Goal: Task Accomplishment & Management: Manage account settings

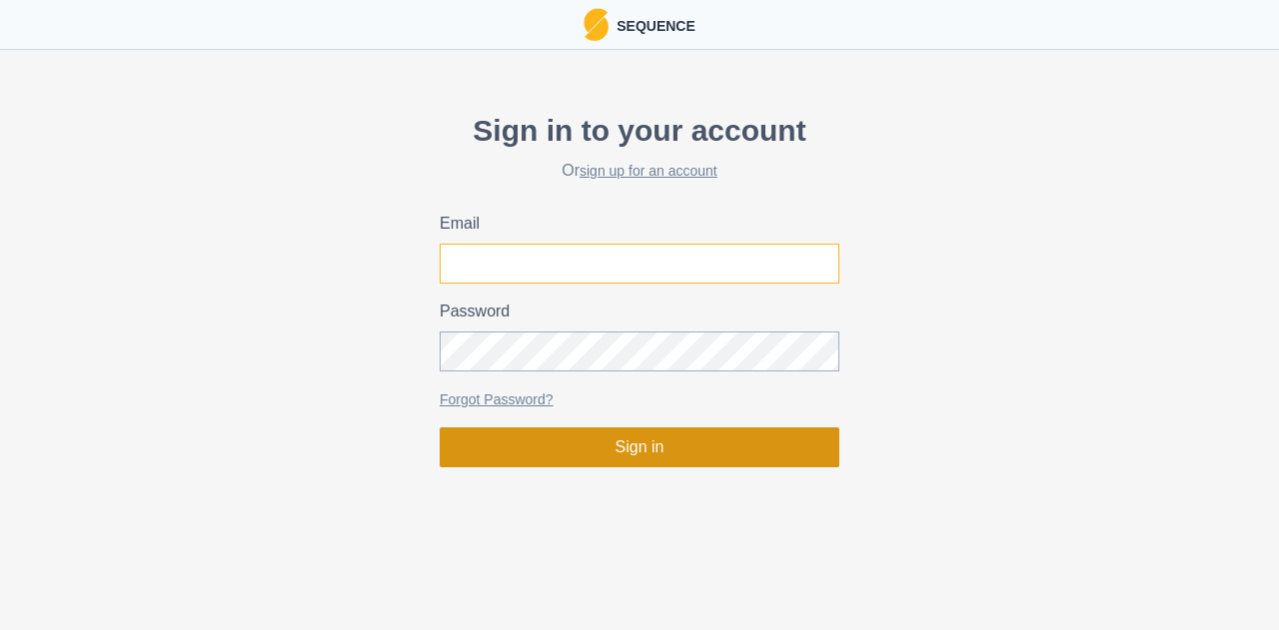
type input "[EMAIL_ADDRESS][DOMAIN_NAME]"
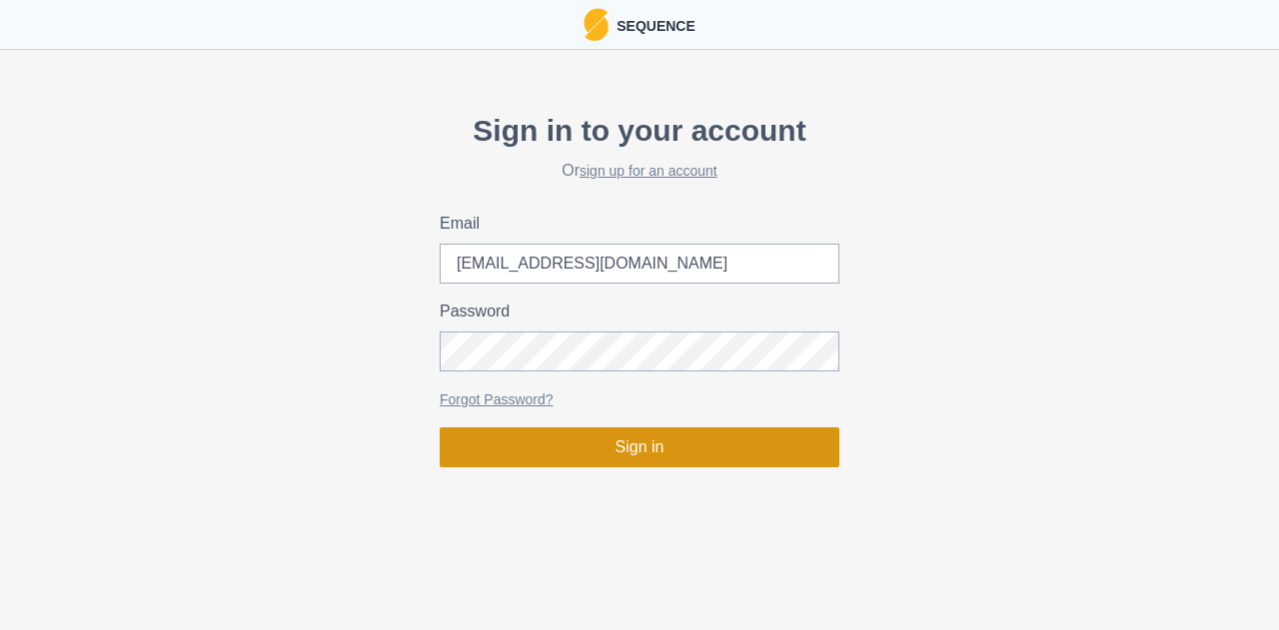
click at [625, 452] on button "Sign in" at bounding box center [639, 448] width 400 height 40
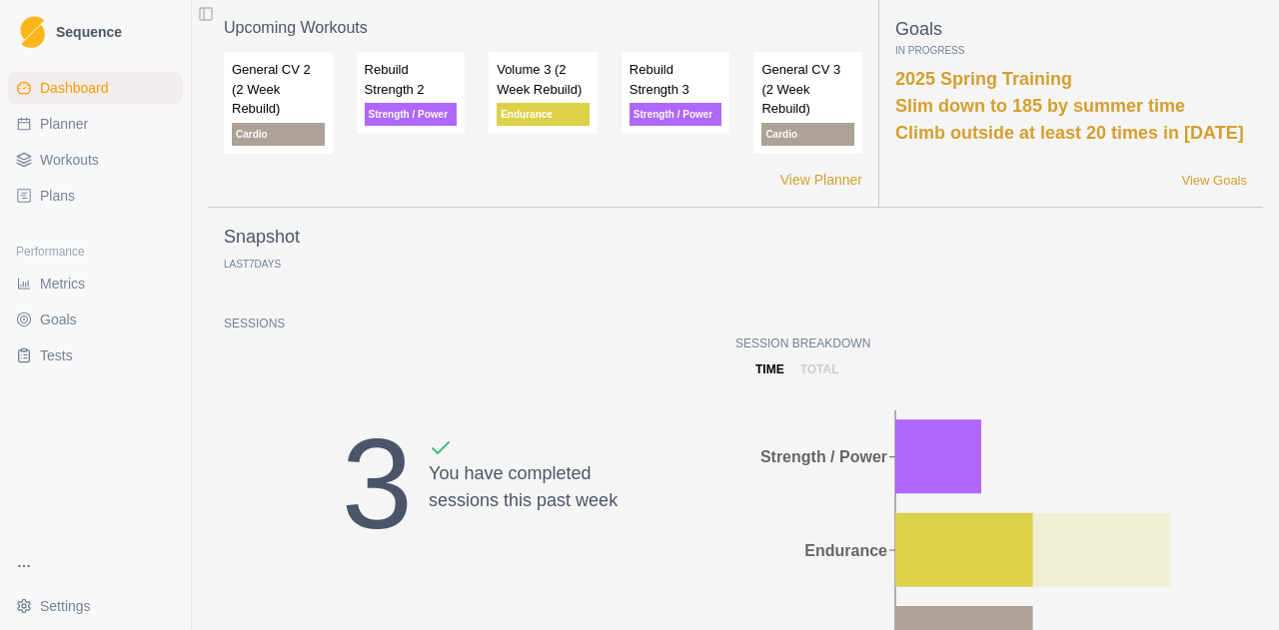
click at [100, 155] on link "Workouts" at bounding box center [95, 160] width 175 height 32
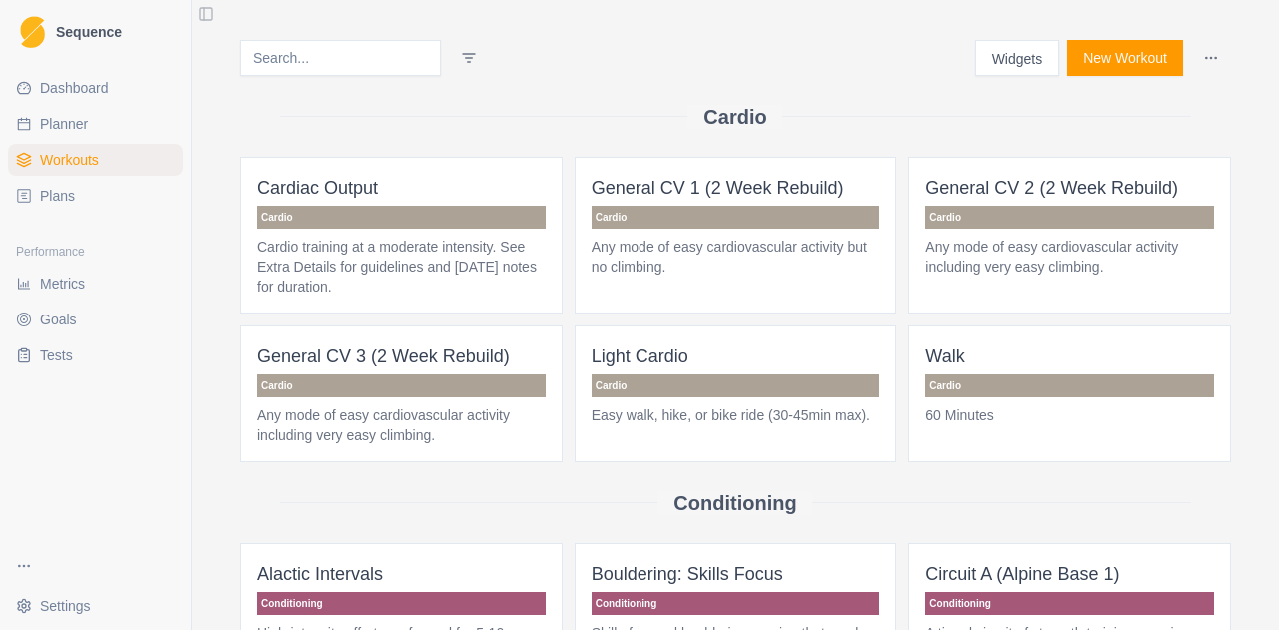
click at [84, 129] on span "Planner" at bounding box center [64, 124] width 48 height 20
select select "month"
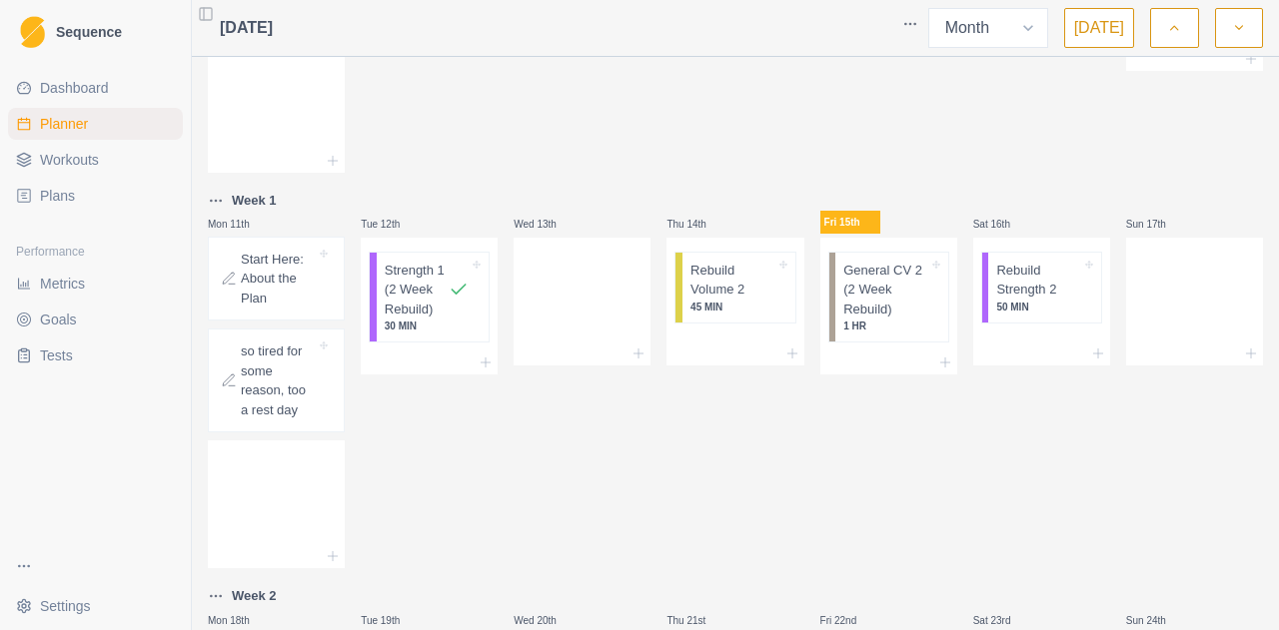
scroll to position [543, 0]
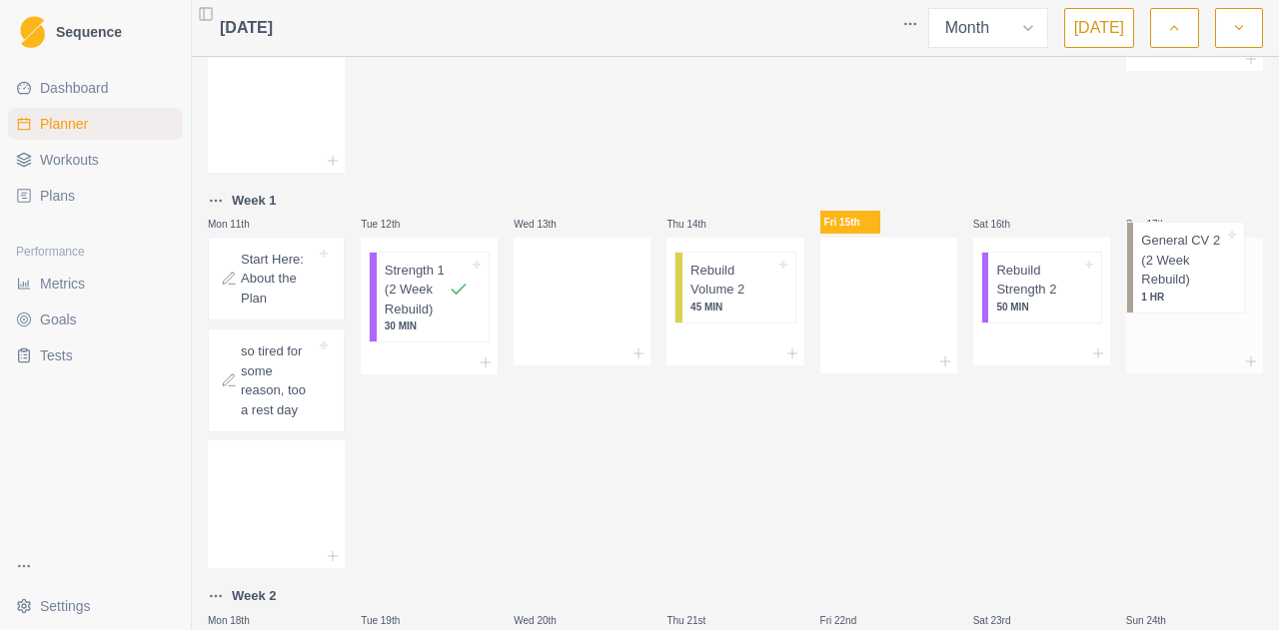
drag, startPoint x: 890, startPoint y: 283, endPoint x: 1195, endPoint y: 259, distance: 305.6
click at [1195, 259] on div "Mon 28th got quite sick this week, pushed plan start to [DATE] 29th Wed 30th Th…" at bounding box center [735, 439] width 1055 height 1833
click at [748, 279] on p "Rebuild Volume 2" at bounding box center [732, 280] width 84 height 39
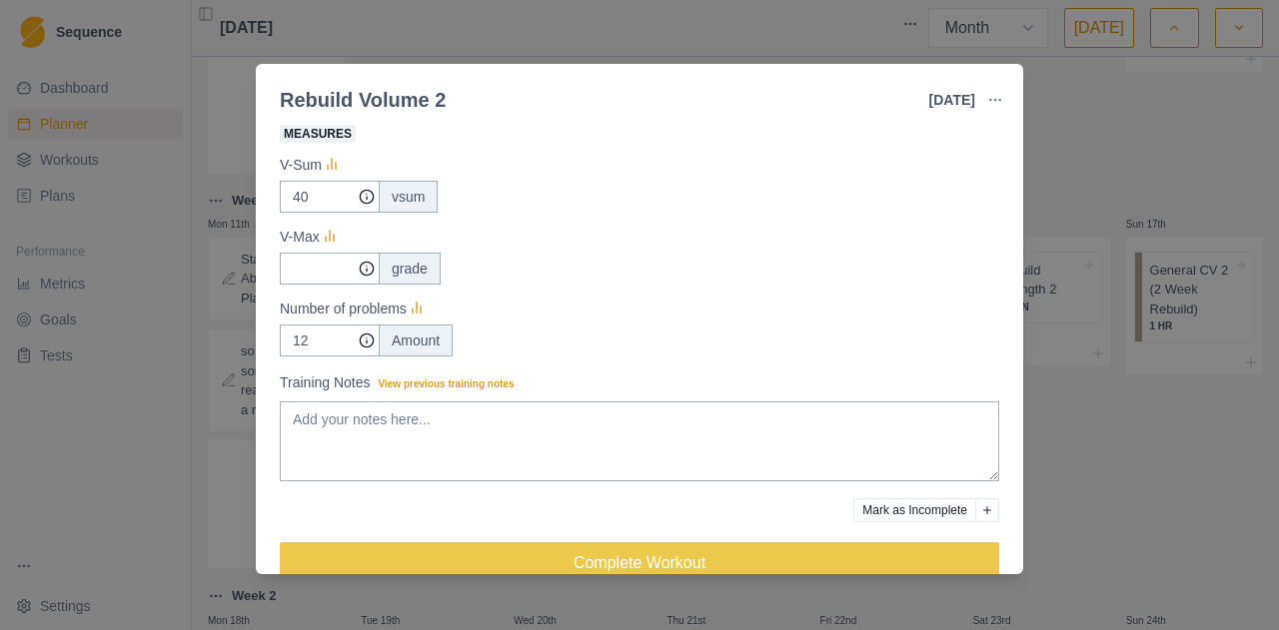
scroll to position [408, 0]
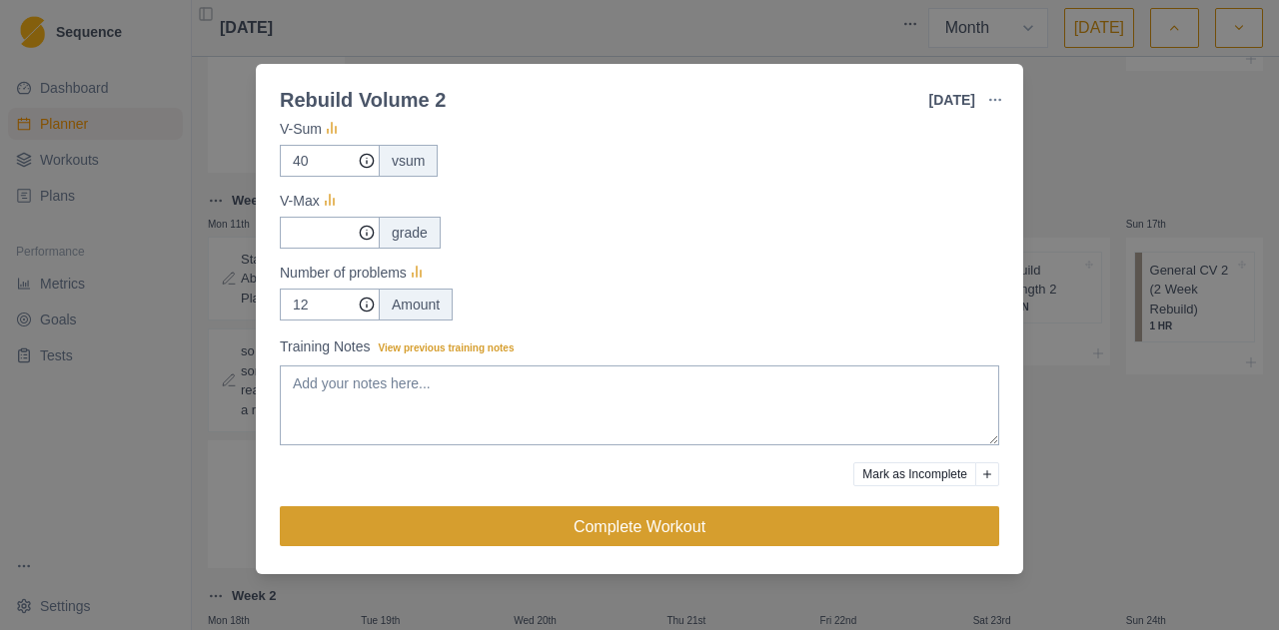
click at [546, 517] on button "Complete Workout" at bounding box center [639, 526] width 719 height 40
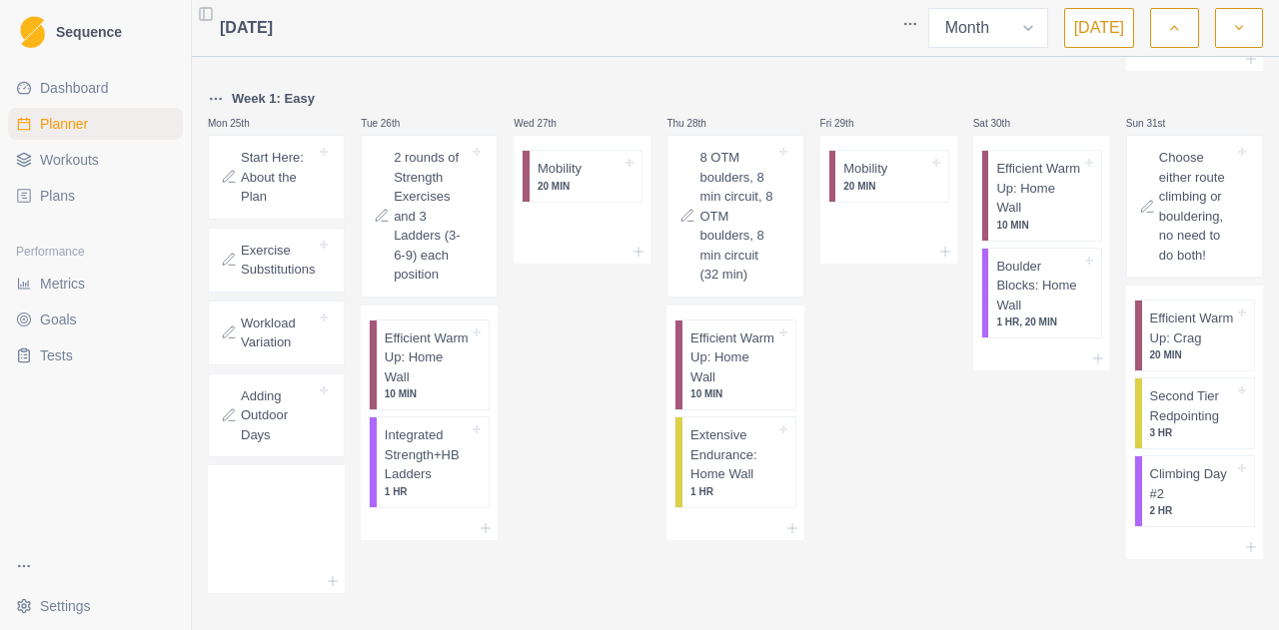
scroll to position [1306, 0]
click at [424, 455] on p "Integrated Strength+HB Ladders" at bounding box center [427, 454] width 84 height 59
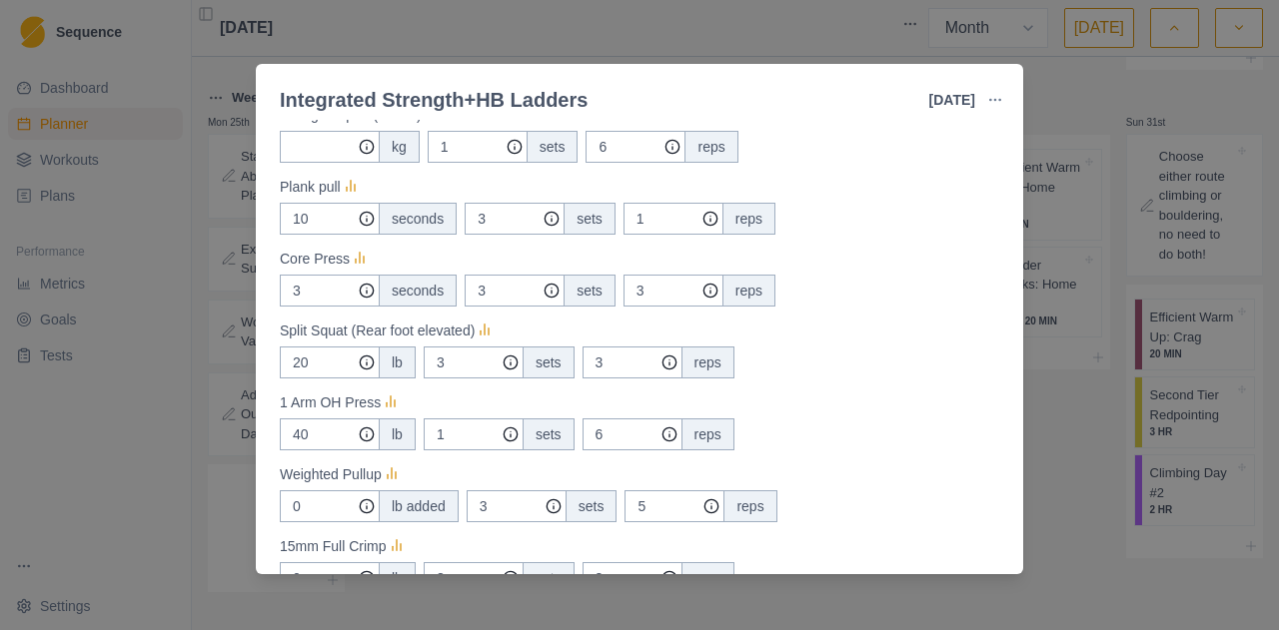
scroll to position [426, 0]
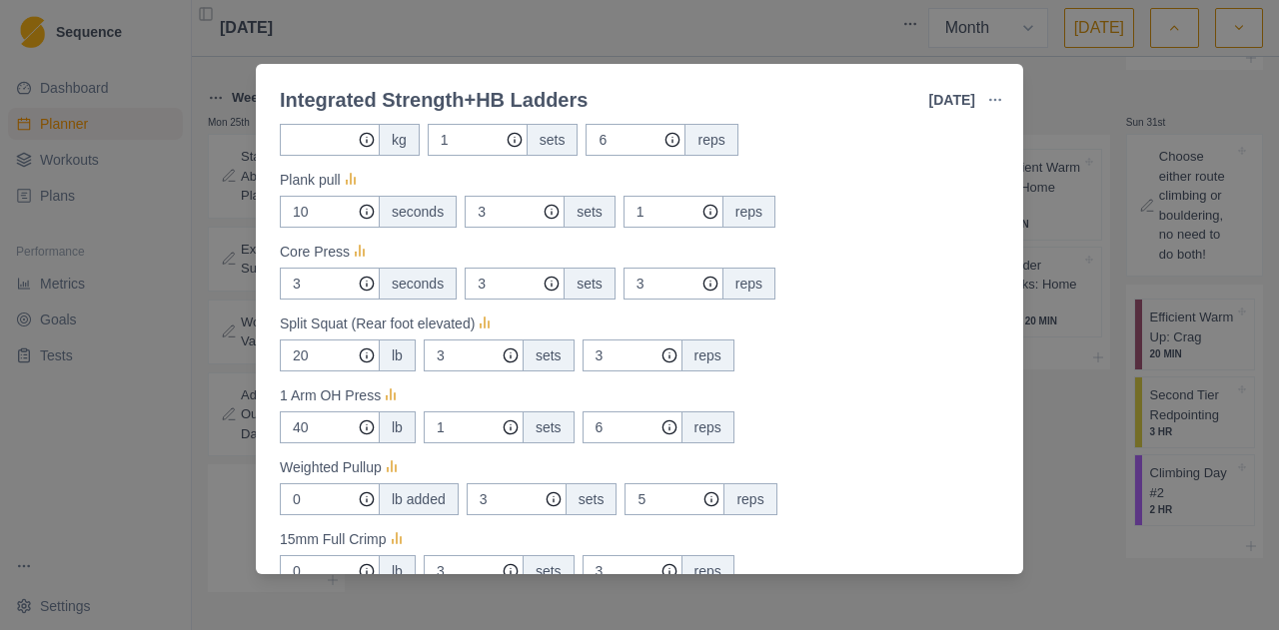
click at [1075, 385] on div "Integrated Strength+HB Ladders [DATE] Link To Goal View Workout Metrics Edit Or…" at bounding box center [639, 315] width 1279 height 630
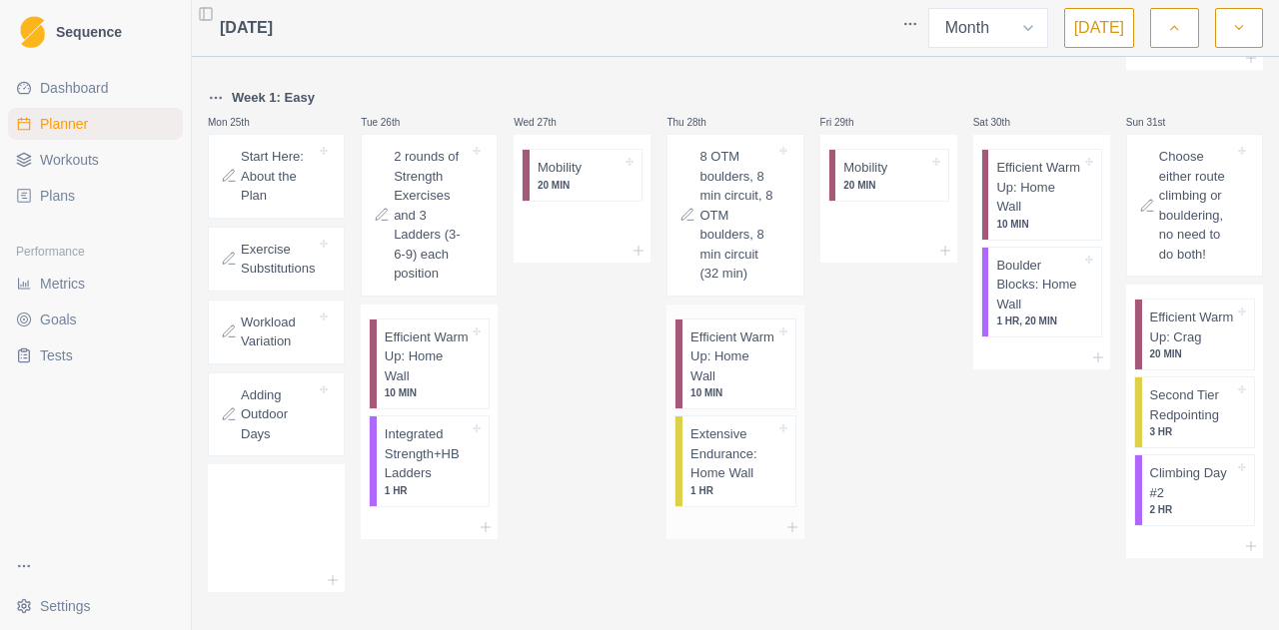
click at [713, 443] on p "Extensive Endurance: Home Wall" at bounding box center [732, 454] width 84 height 59
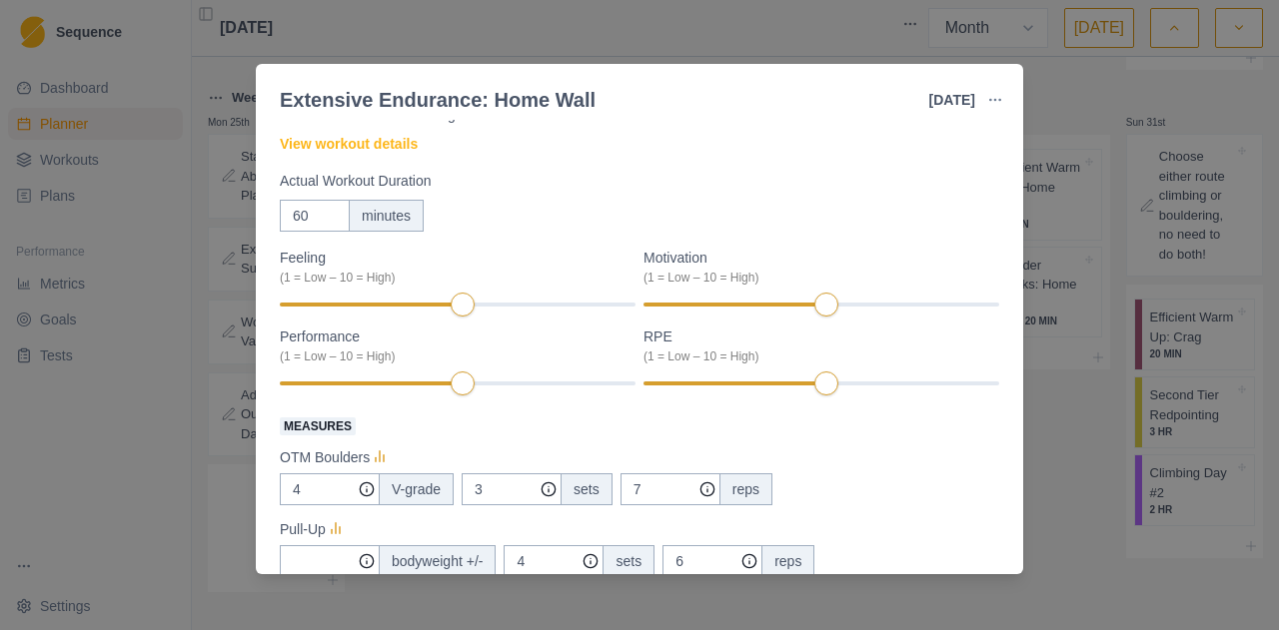
scroll to position [9, 0]
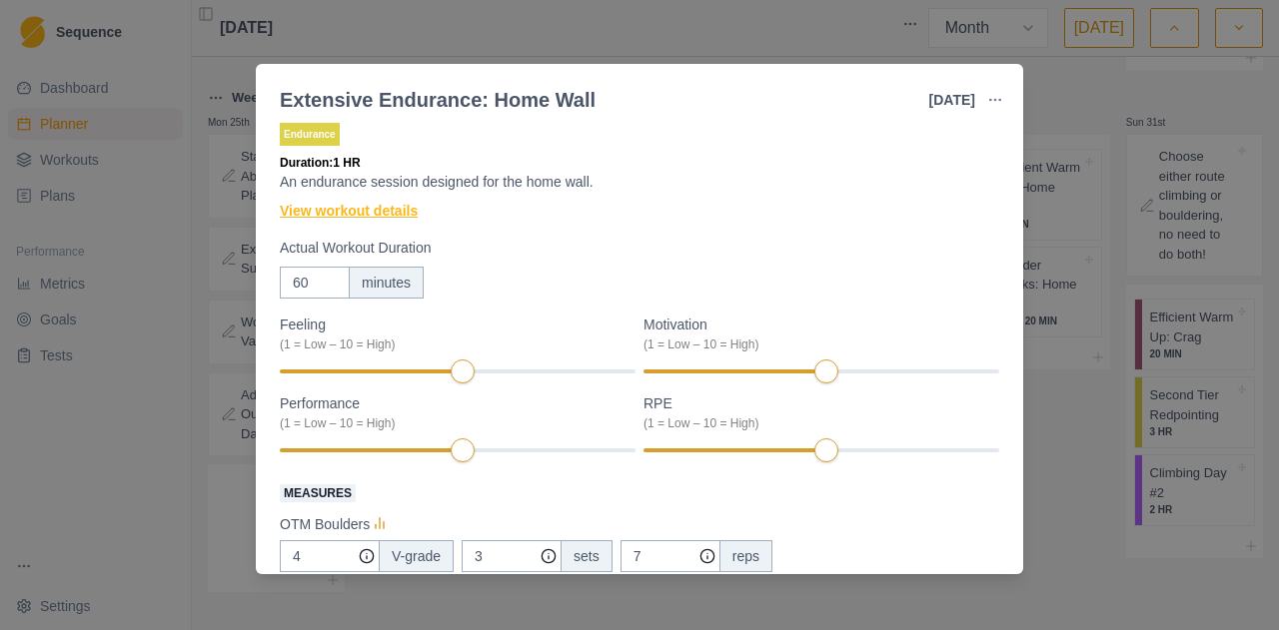
click at [394, 207] on link "View workout details" at bounding box center [349, 211] width 138 height 21
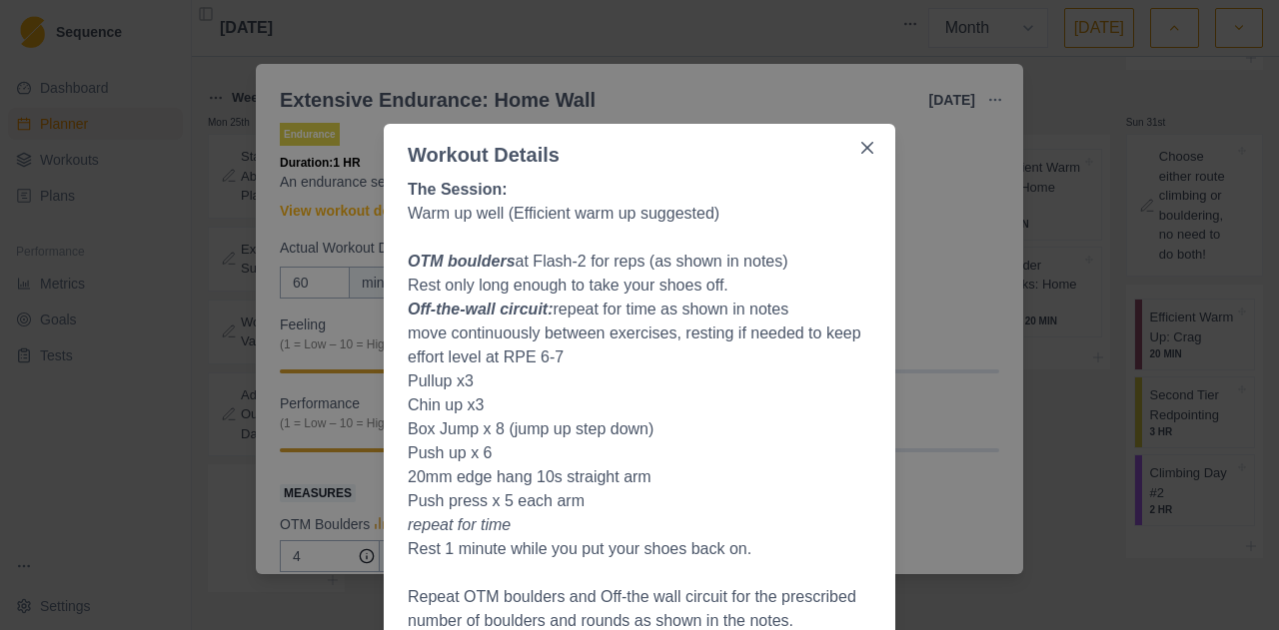
click at [1037, 372] on div "Workout Details The Session: Warm up well (Efficient warm up suggested) OTM bou…" at bounding box center [639, 315] width 1279 height 630
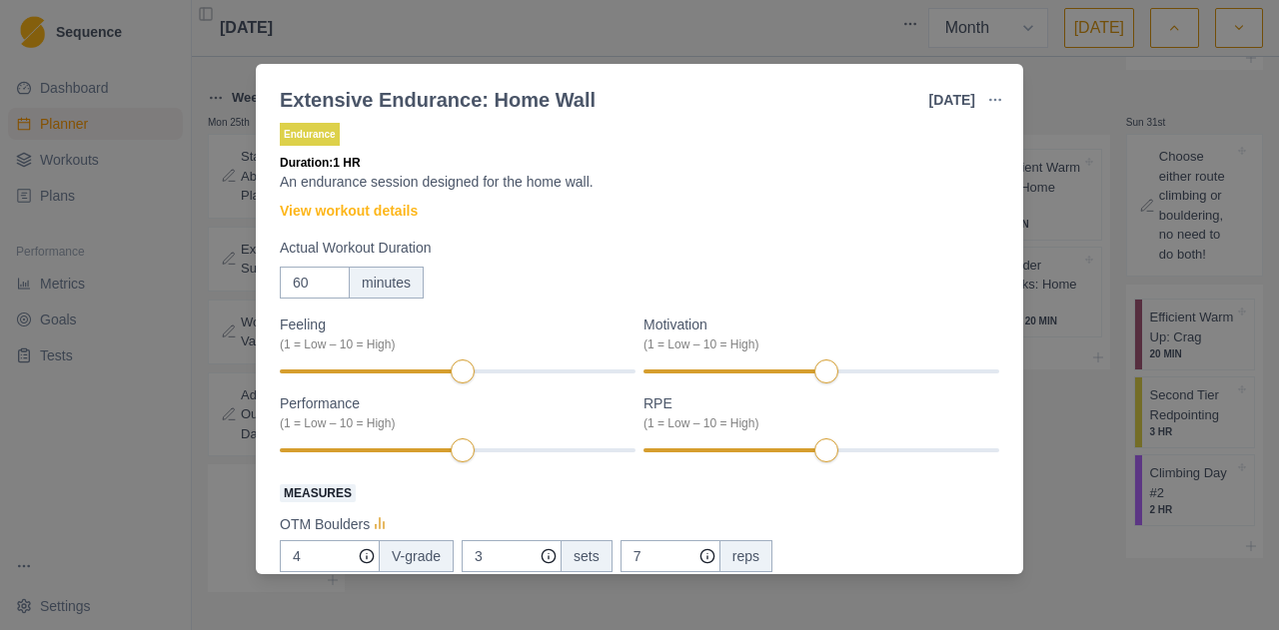
click at [1037, 321] on div "Extensive Endurance: Home Wall [DATE] Link To Goal View Workout Metrics Edit Or…" at bounding box center [639, 315] width 1279 height 630
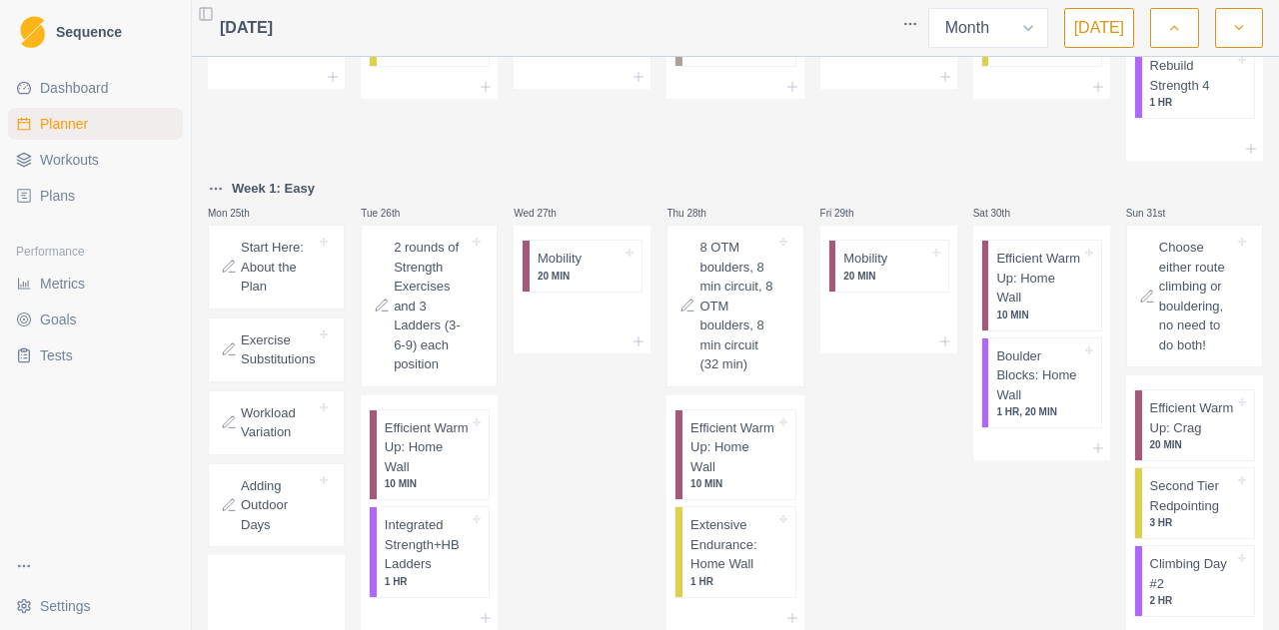
scroll to position [1318, 0]
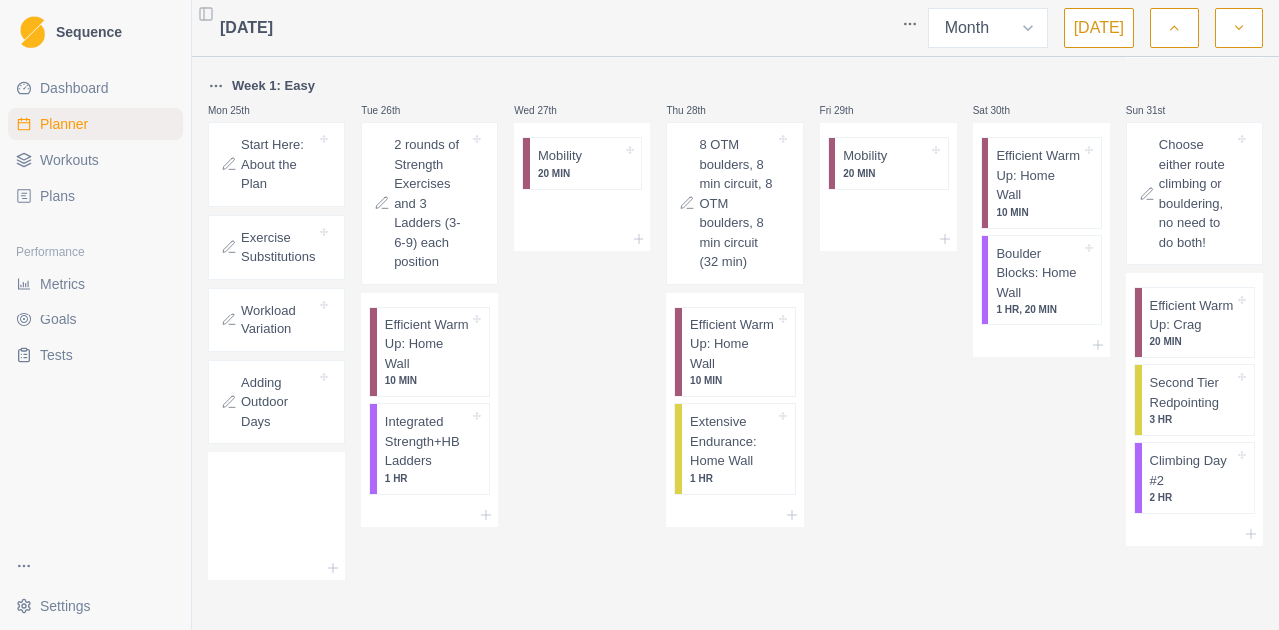
click at [1242, 33] on icon "button" at bounding box center [1239, 28] width 14 height 20
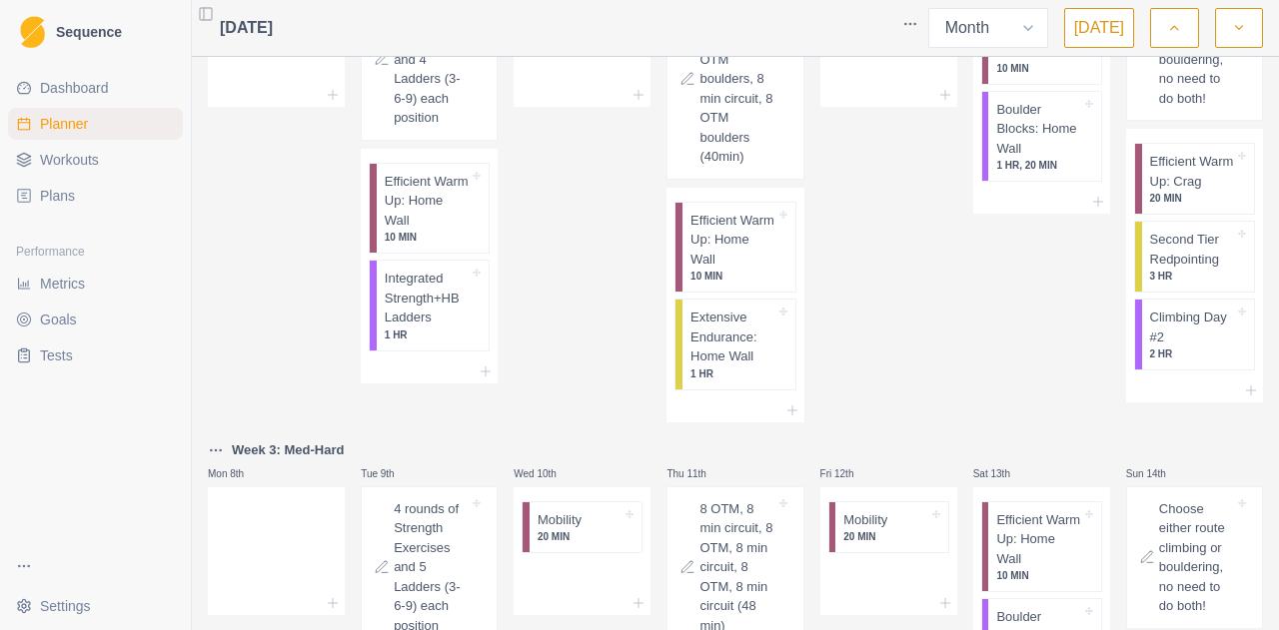
scroll to position [91, 0]
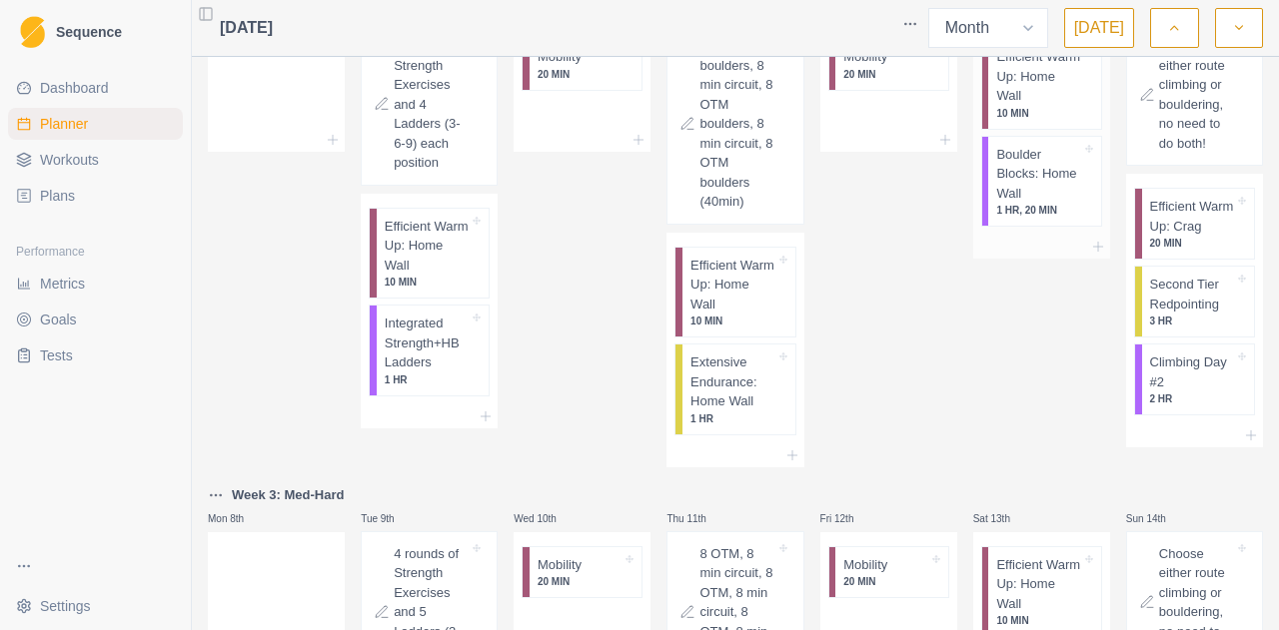
click at [1019, 189] on p "Boulder Blocks: Home Wall" at bounding box center [1038, 174] width 84 height 59
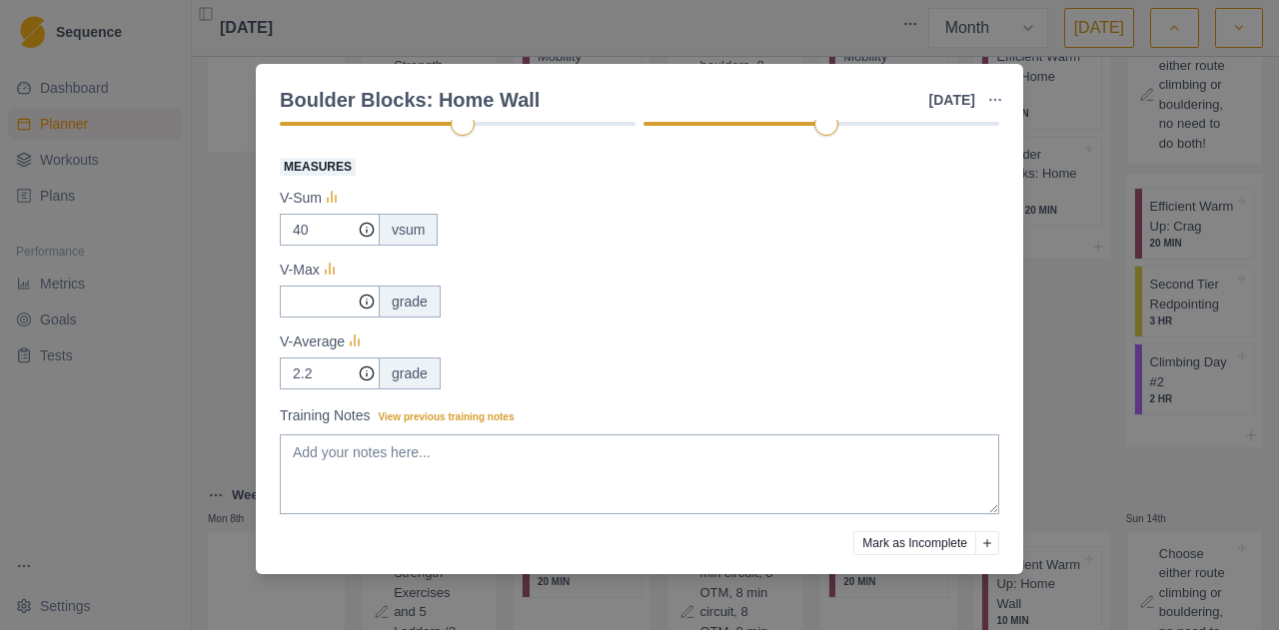
scroll to position [337, 0]
click at [176, 253] on div "Boulder Blocks: Home Wall [DATE] Link To Goal View Workout Metrics Edit Origina…" at bounding box center [639, 315] width 1279 height 630
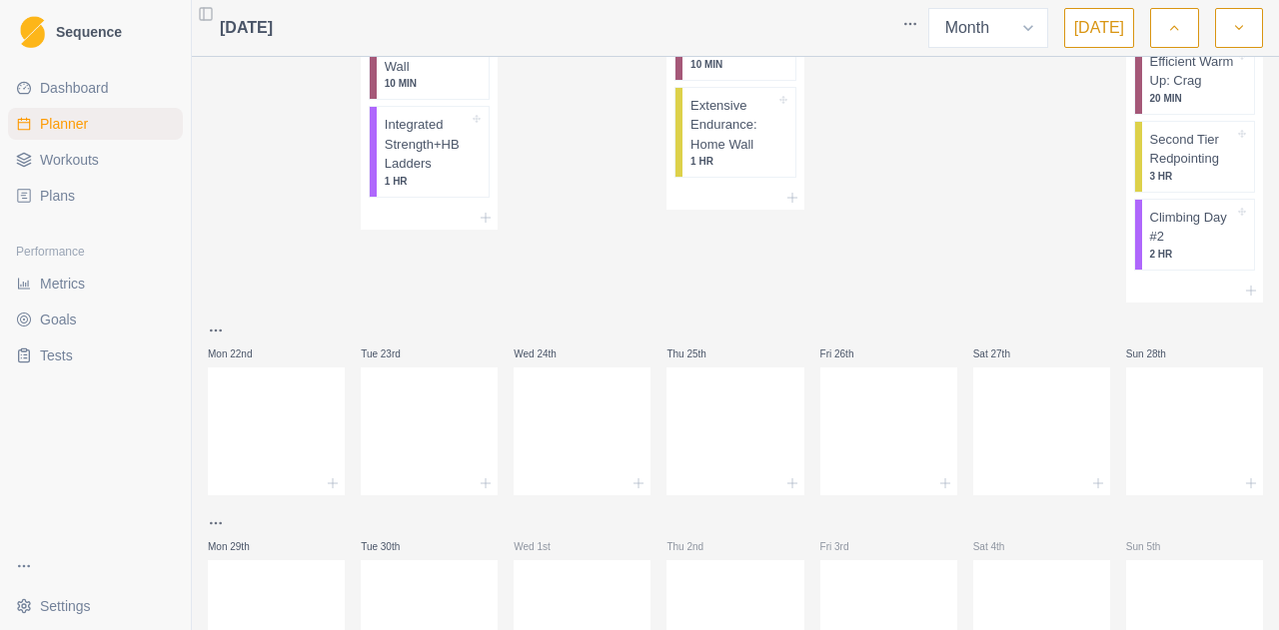
scroll to position [1248, 0]
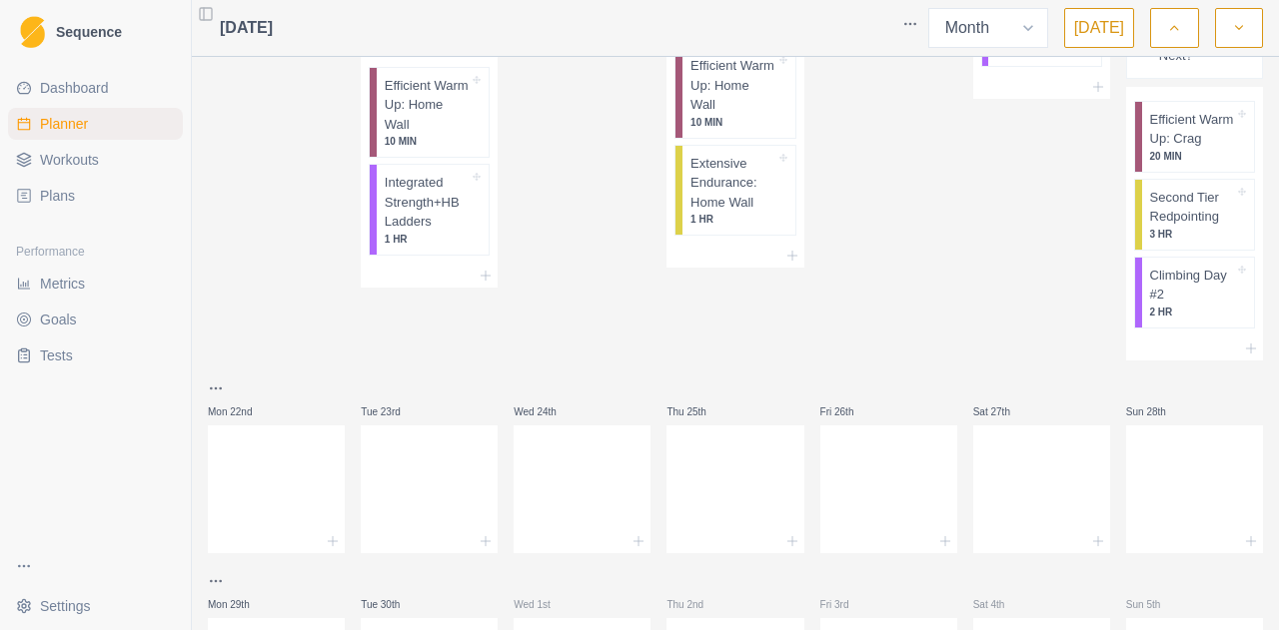
click at [85, 191] on link "Plans" at bounding box center [95, 196] width 175 height 32
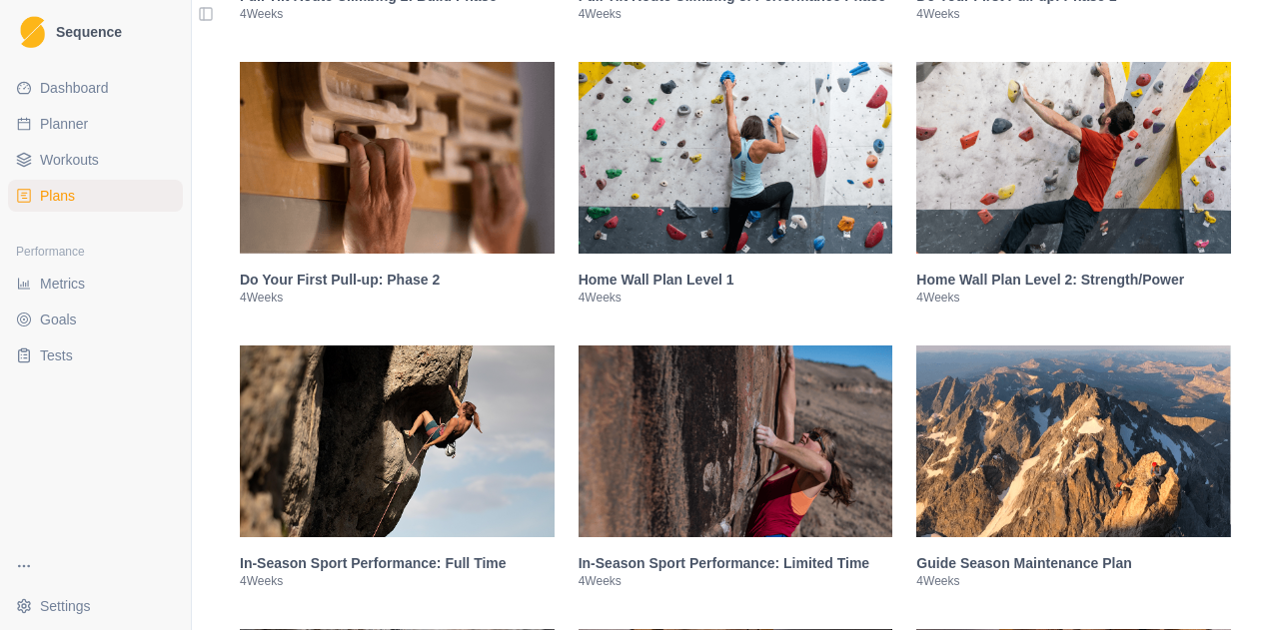
scroll to position [2349, 0]
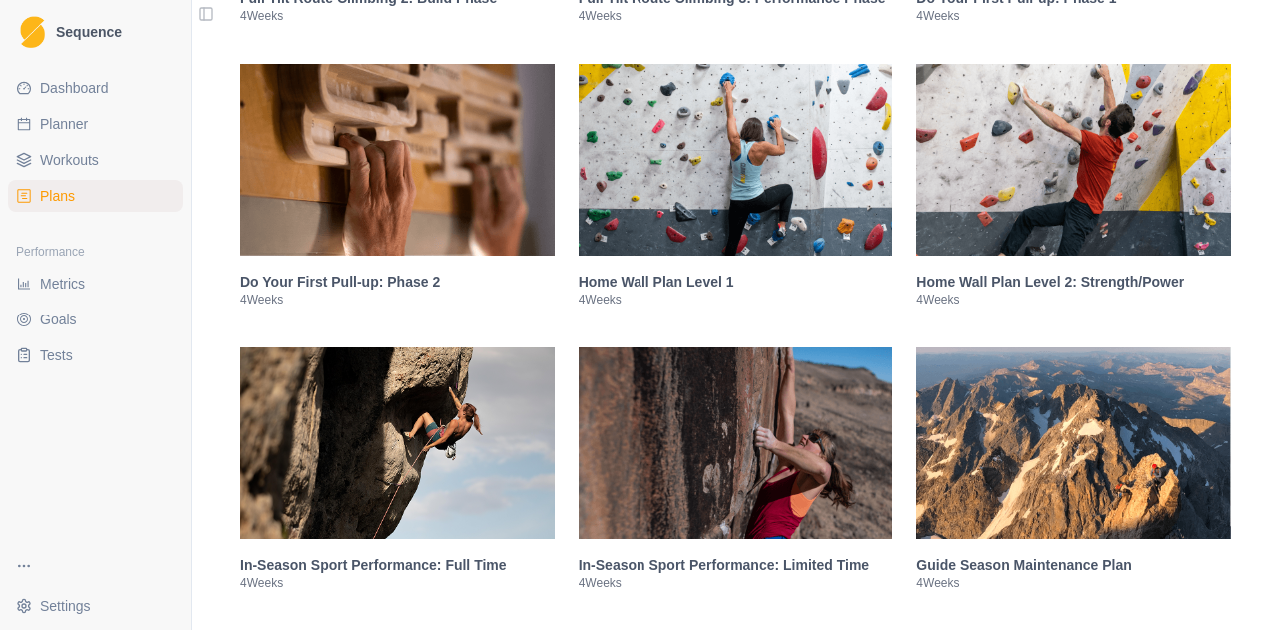
click at [1046, 189] on img at bounding box center [1073, 160] width 315 height 192
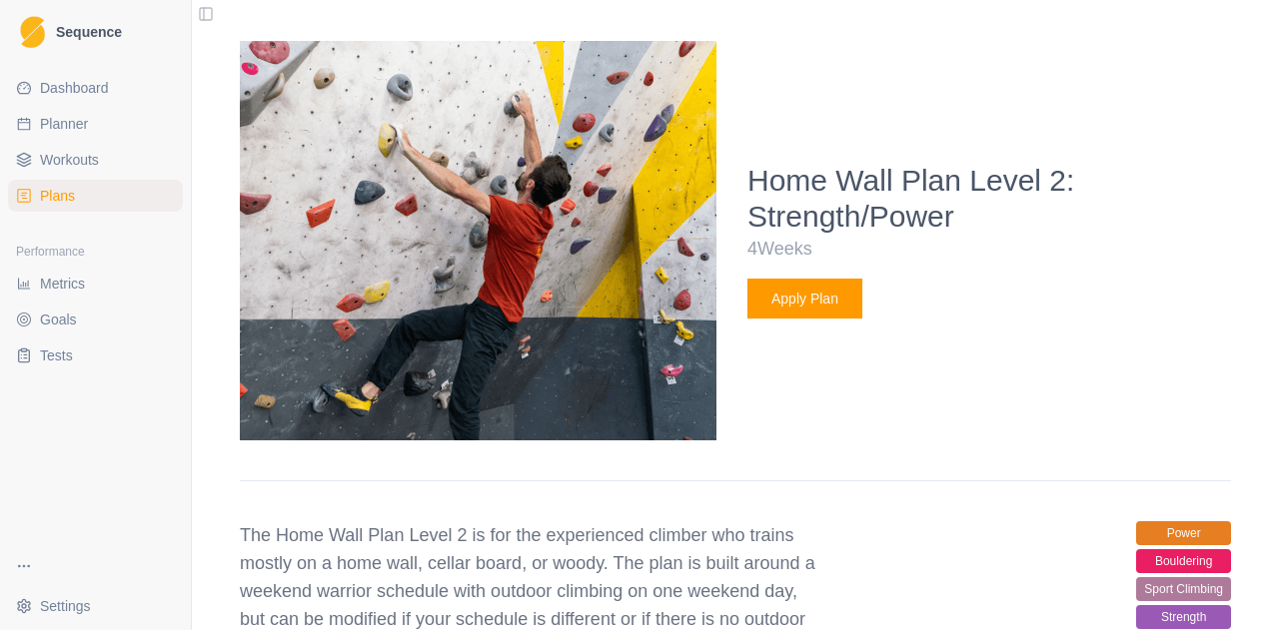
scroll to position [2697, 0]
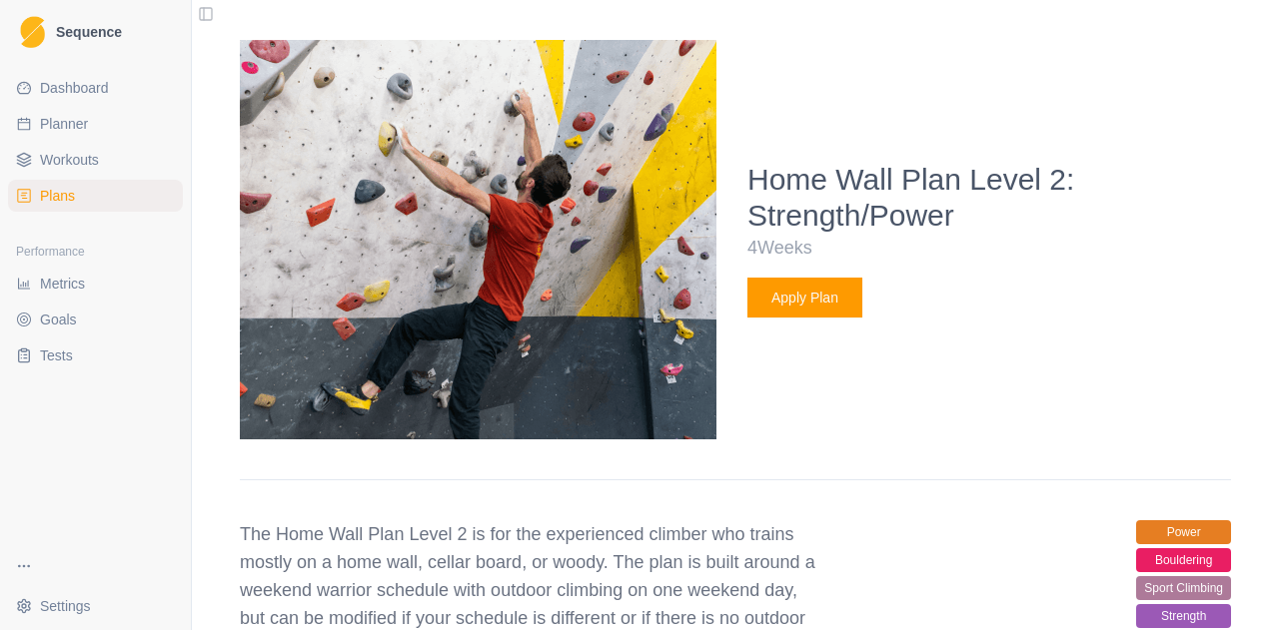
click at [819, 299] on button "Apply Plan" at bounding box center [804, 298] width 115 height 40
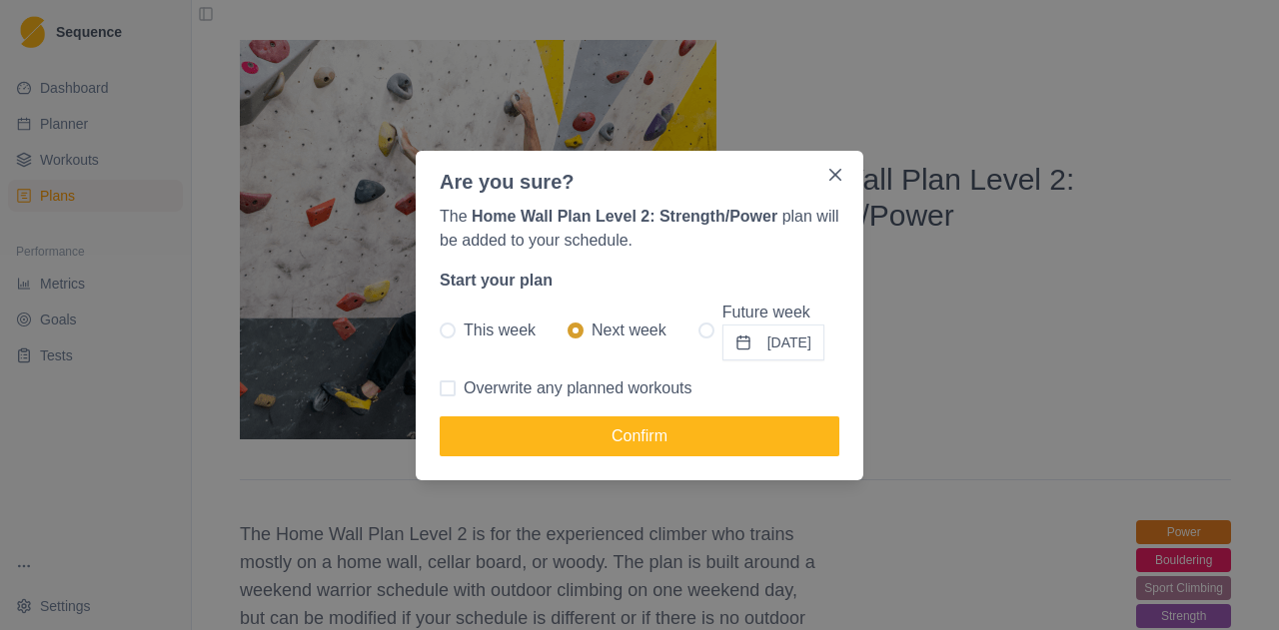
click at [754, 349] on button "[DATE]" at bounding box center [773, 343] width 102 height 36
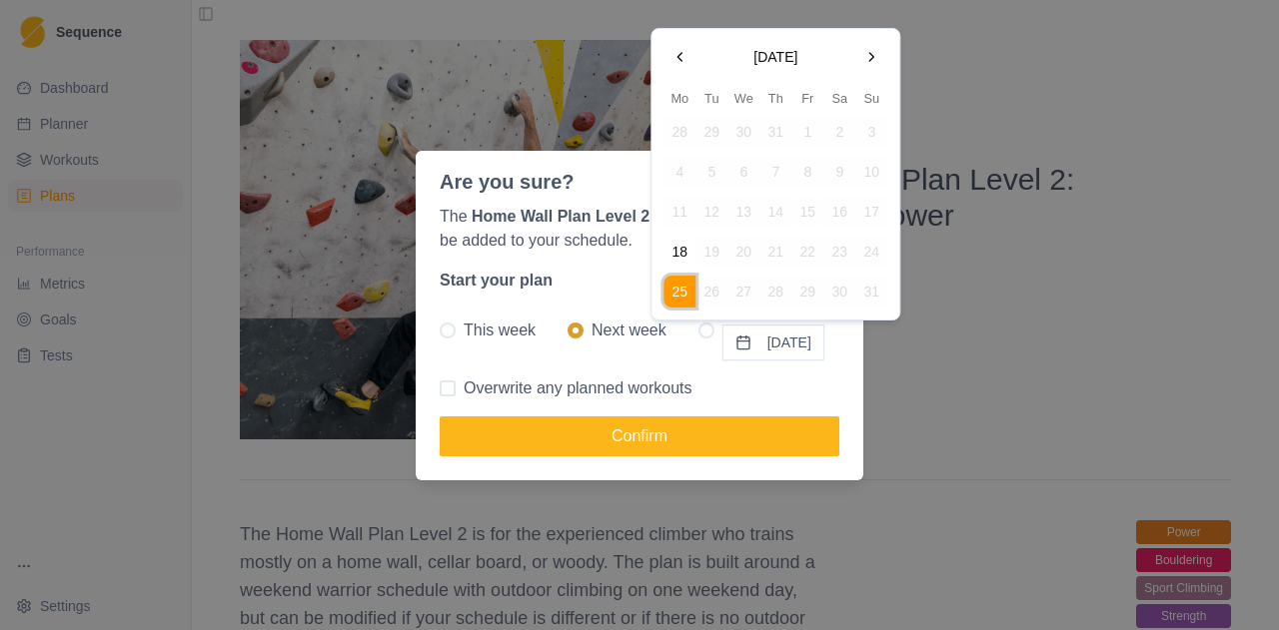
click at [869, 41] on button "Go to the Next Month" at bounding box center [871, 57] width 32 height 32
click at [675, 262] on button "22" at bounding box center [679, 252] width 32 height 32
radio input "false"
radio input "true"
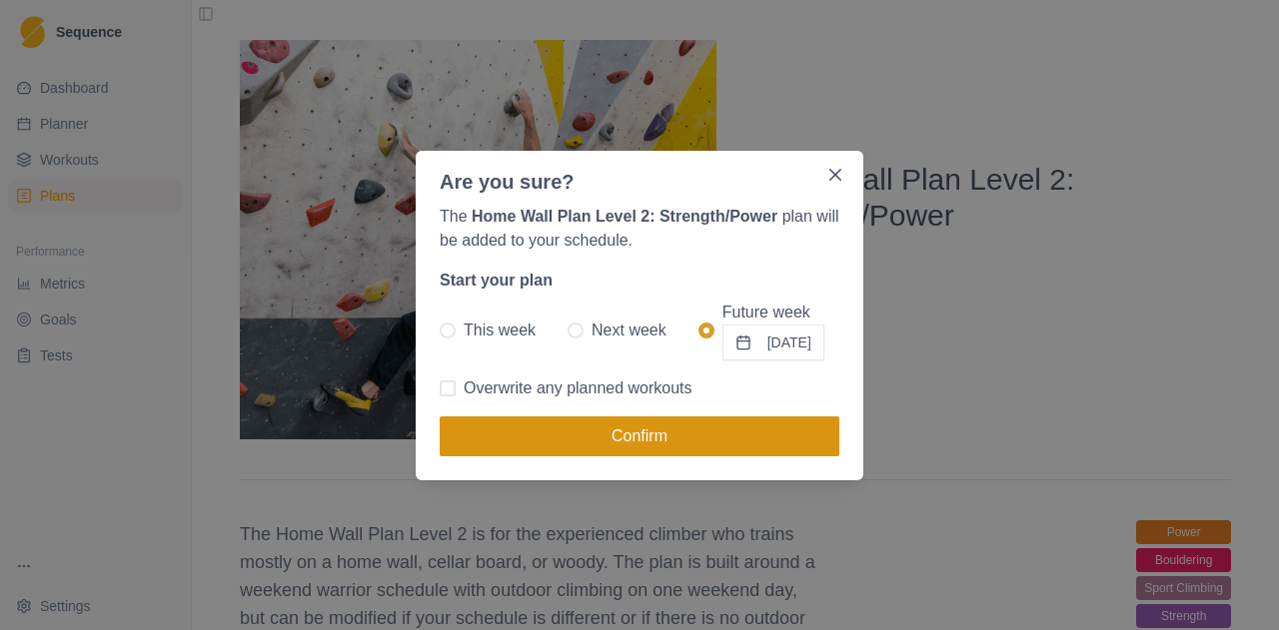
click at [702, 429] on button "Confirm" at bounding box center [639, 437] width 400 height 40
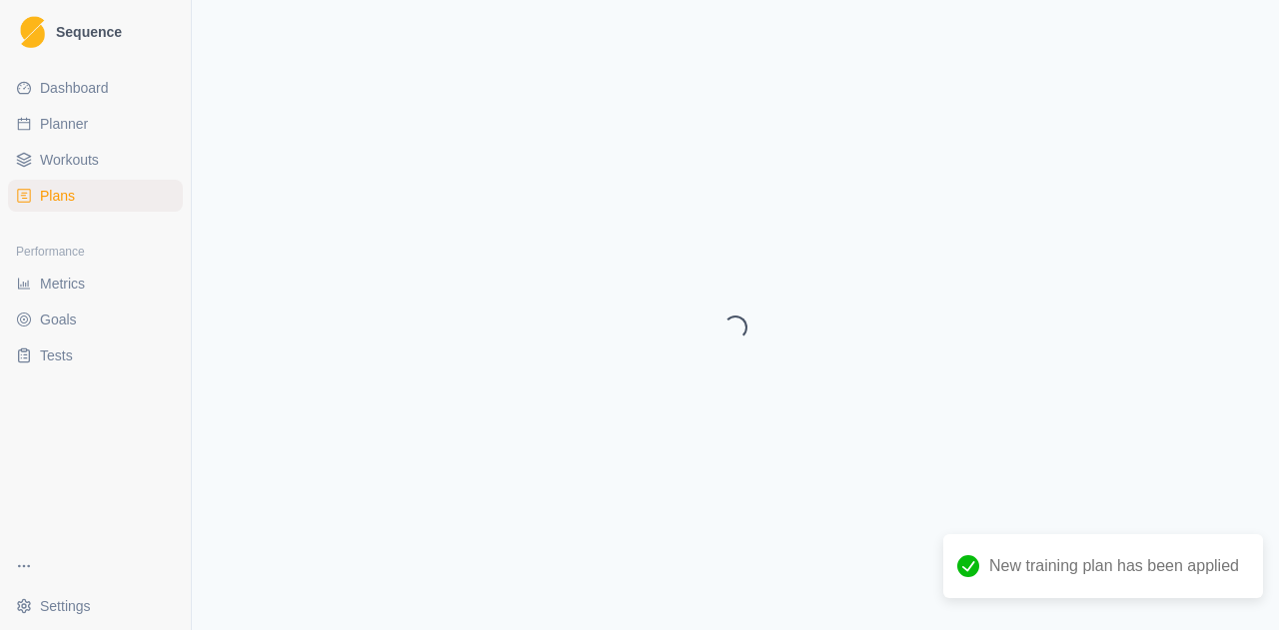
select select "month"
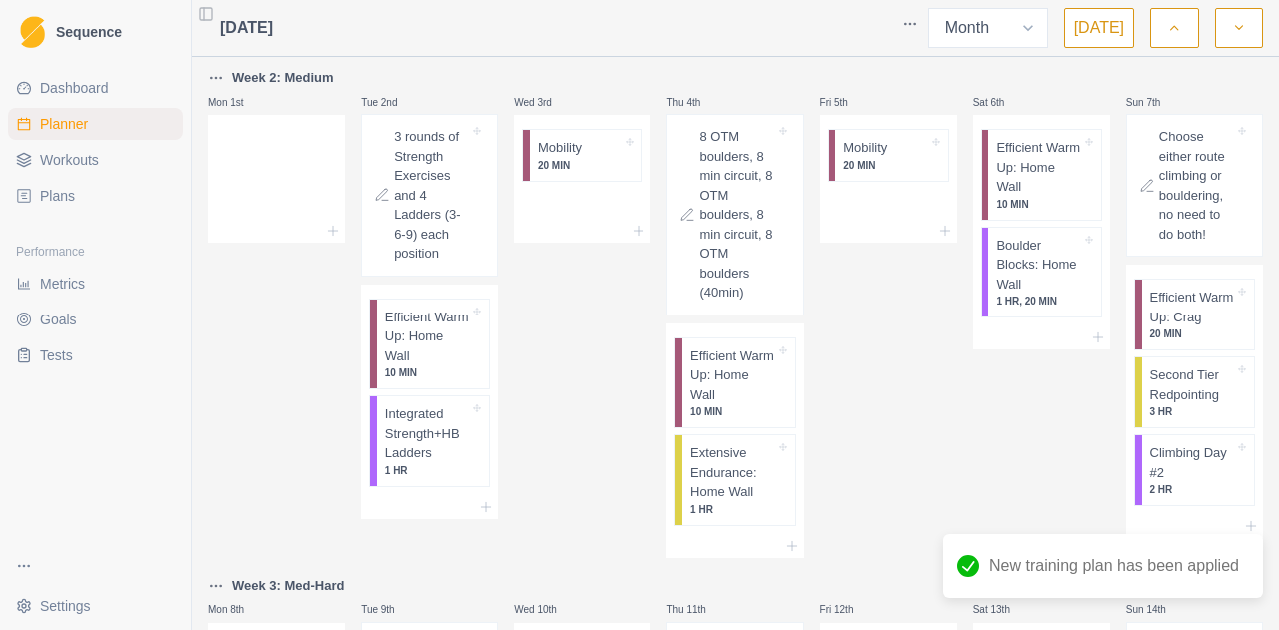
click at [1244, 44] on button "button" at bounding box center [1239, 28] width 48 height 40
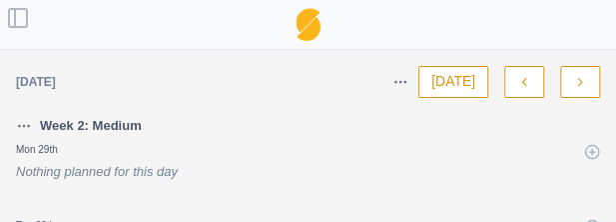
select select "month"
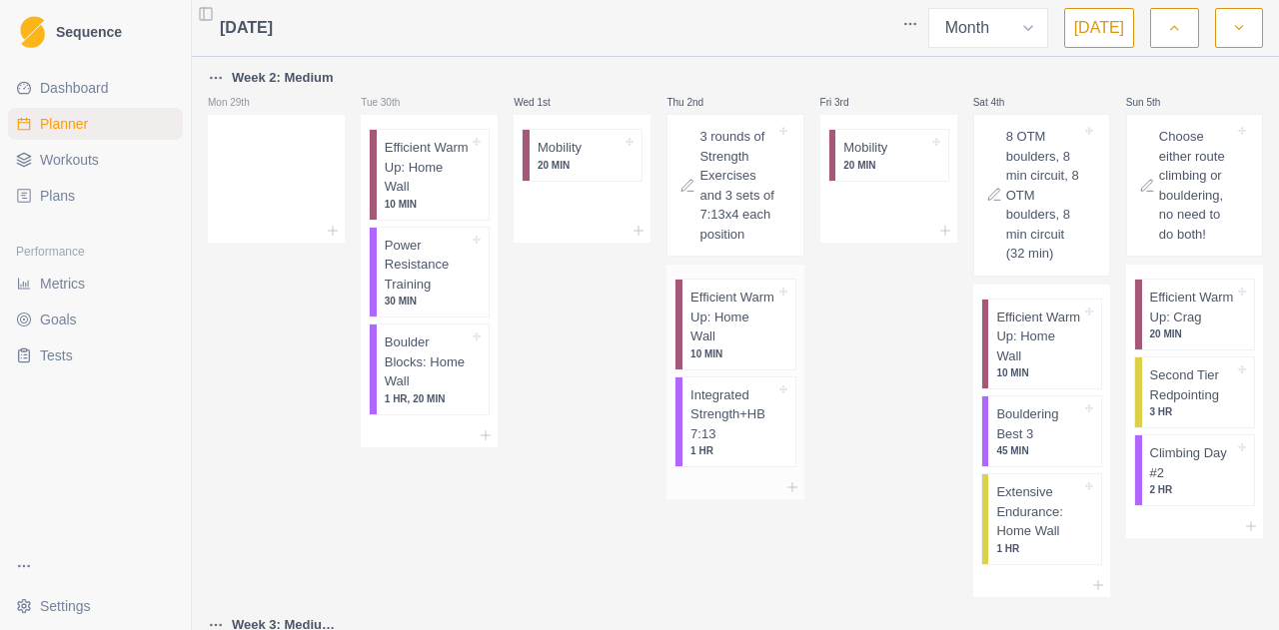
scroll to position [1, 0]
